Goal: Navigation & Orientation: Find specific page/section

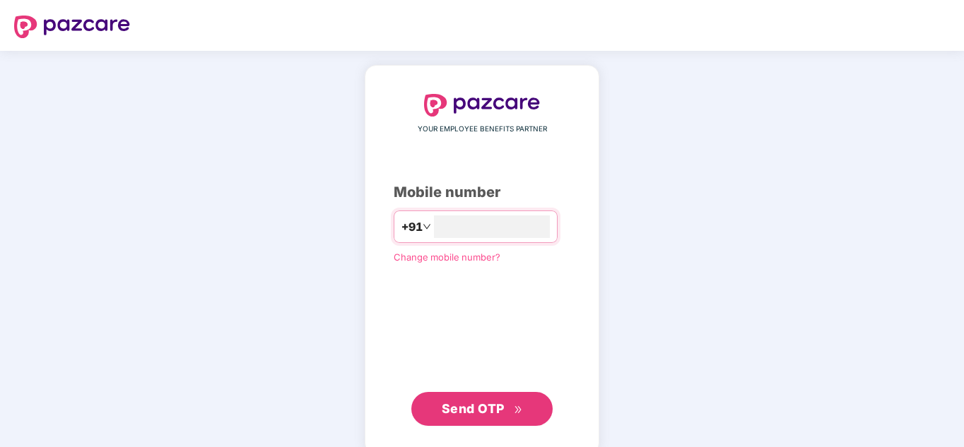
type input "**********"
click at [484, 405] on span "Send OTP" at bounding box center [473, 409] width 63 height 15
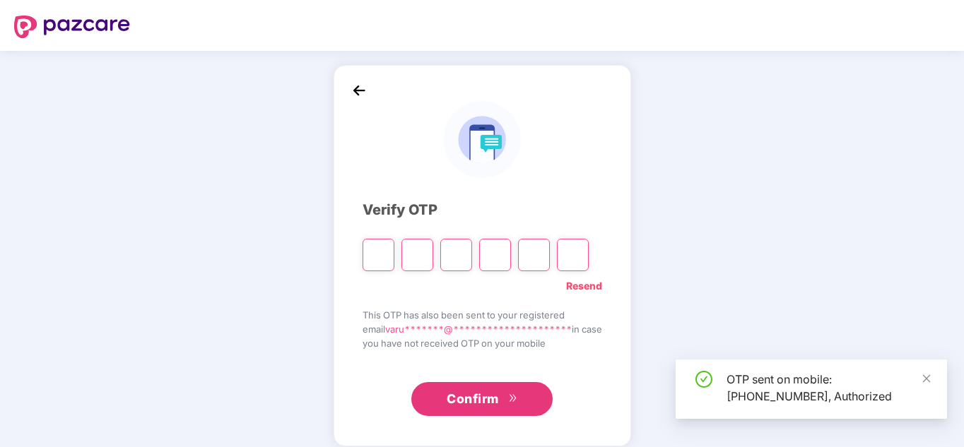
click at [372, 261] on input "Please enter verification code. Digit 1" at bounding box center [379, 255] width 32 height 33
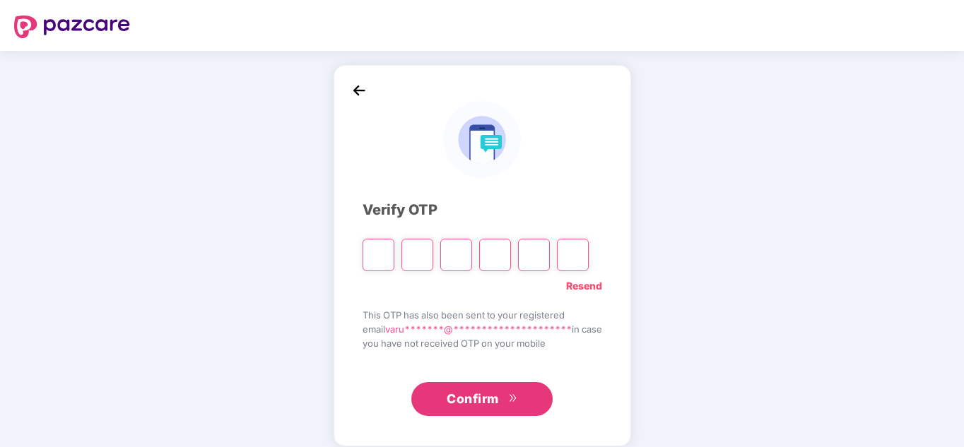
type input "*"
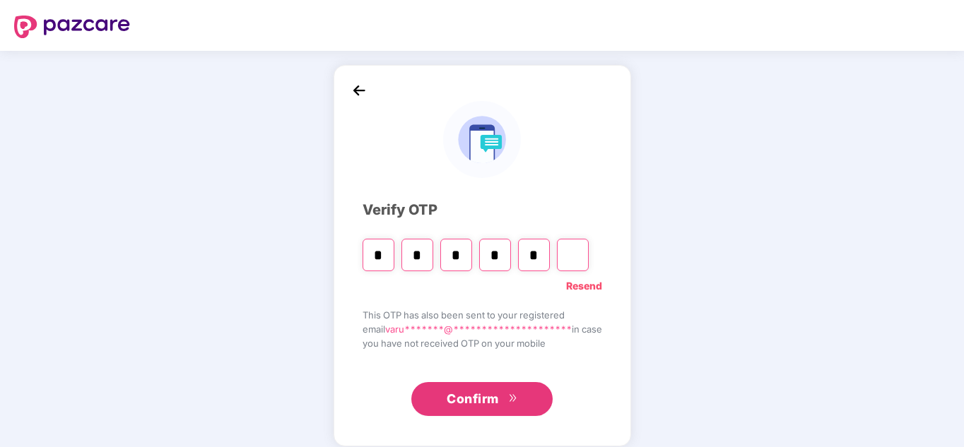
type input "*"
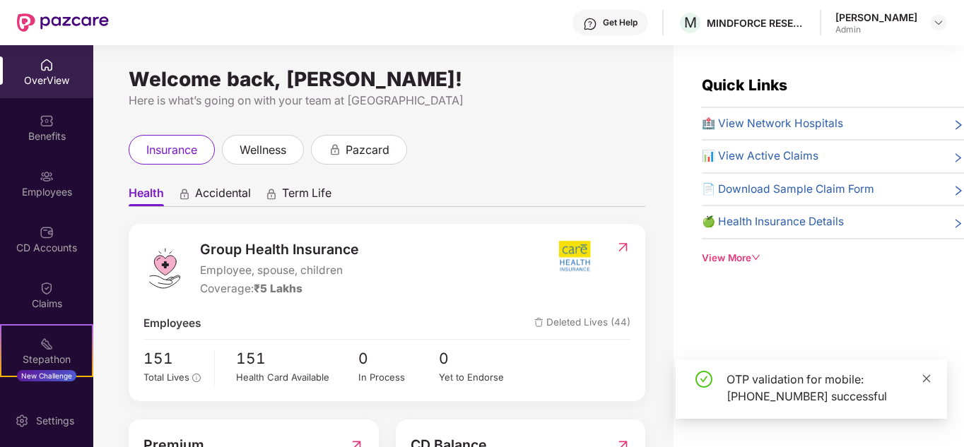
click at [924, 377] on icon "close" at bounding box center [927, 379] width 10 height 10
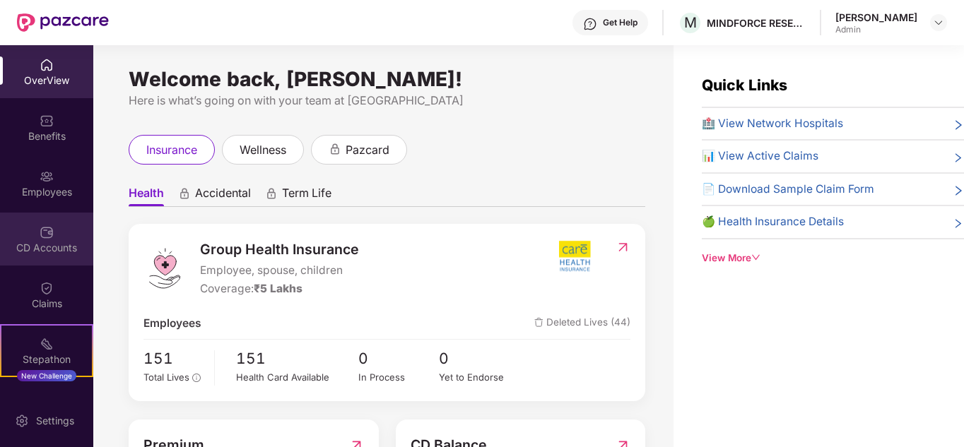
click at [42, 239] on img at bounding box center [47, 233] width 14 height 14
click at [58, 238] on div "CD Accounts" at bounding box center [46, 239] width 93 height 53
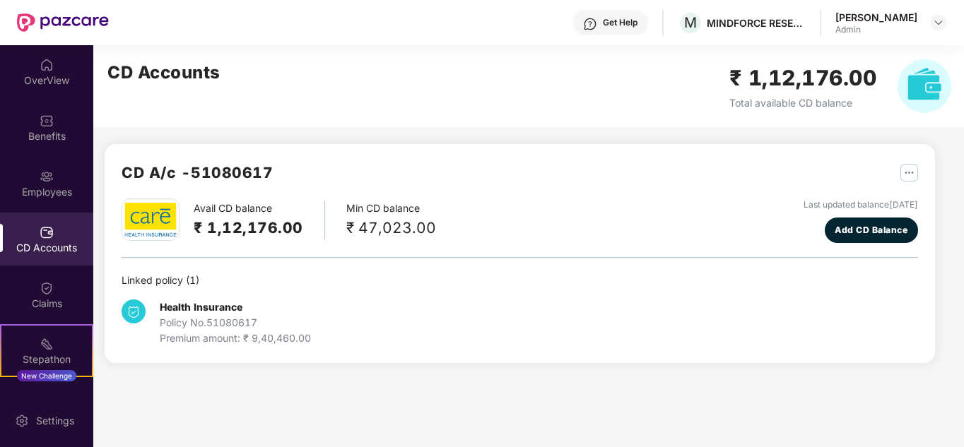
click at [229, 226] on h2 "₹ 1,12,176.00" at bounding box center [249, 227] width 110 height 23
click at [36, 232] on div "CD Accounts" at bounding box center [46, 239] width 93 height 53
click at [62, 196] on div "Employees" at bounding box center [46, 192] width 93 height 14
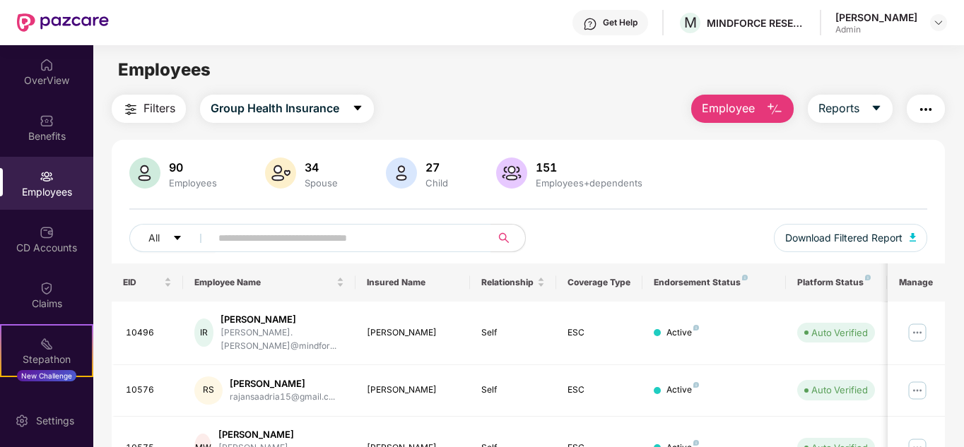
scroll to position [71, 0]
